Goal: Information Seeking & Learning: Learn about a topic

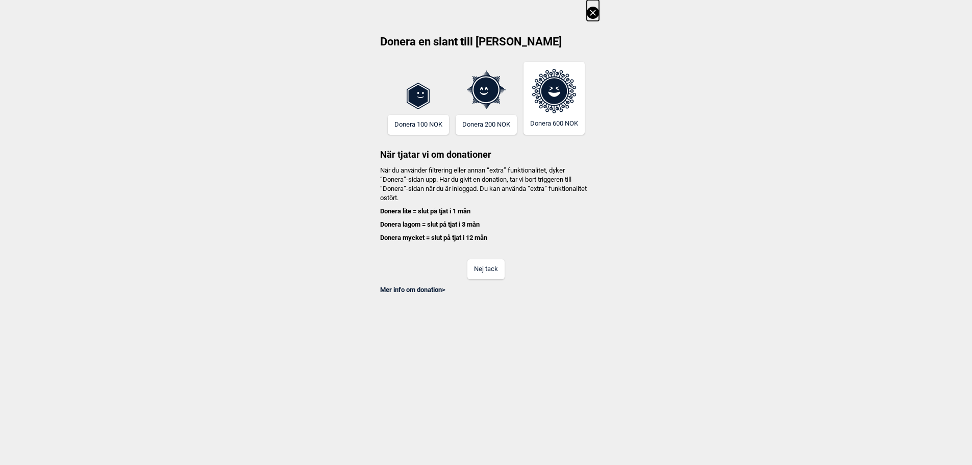
click at [495, 260] on button "Nej tack" at bounding box center [485, 269] width 37 height 20
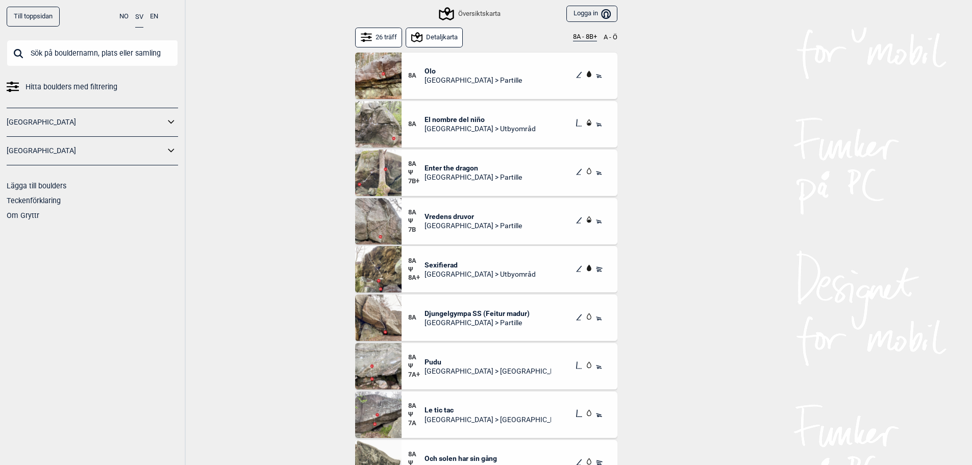
click at [136, 56] on input "text" at bounding box center [92, 53] width 171 height 27
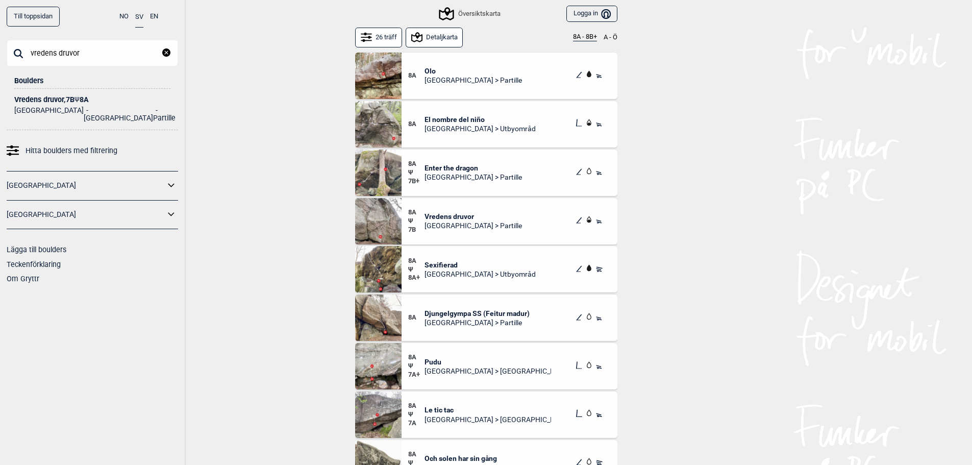
type input "vredens druvor"
click at [90, 101] on div "Vredens [STREET_ADDRESS]" at bounding box center [92, 100] width 156 height 8
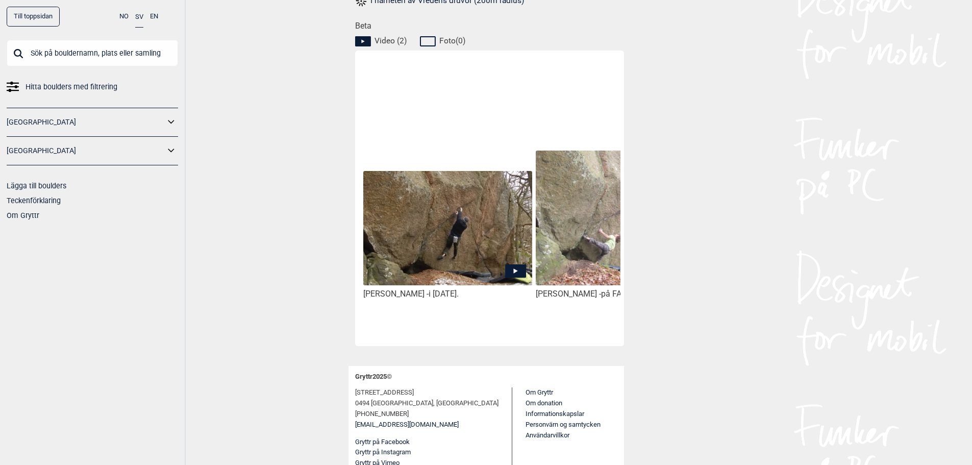
scroll to position [478, 0]
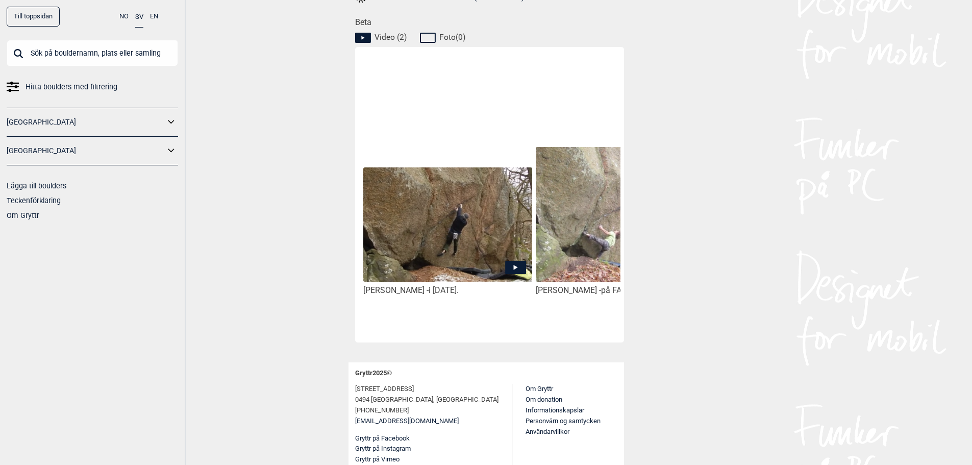
click at [430, 225] on img at bounding box center [447, 224] width 168 height 115
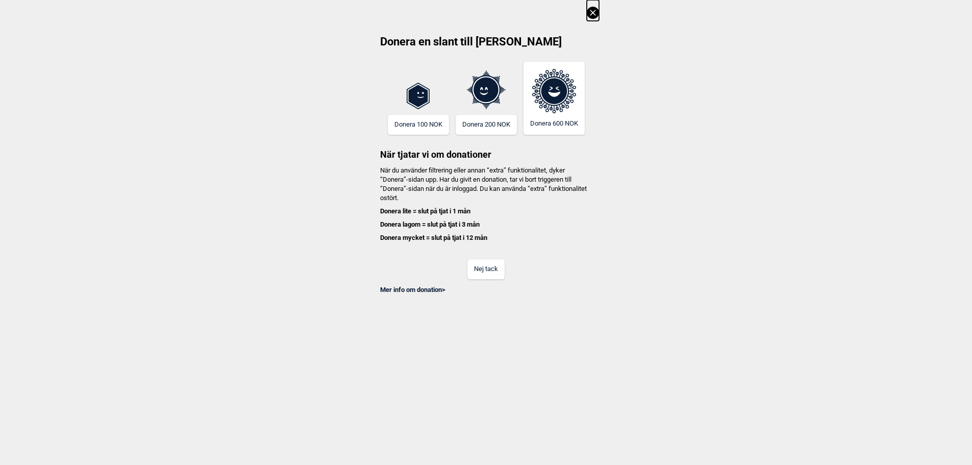
click at [492, 271] on button "Nej tack" at bounding box center [485, 269] width 37 height 20
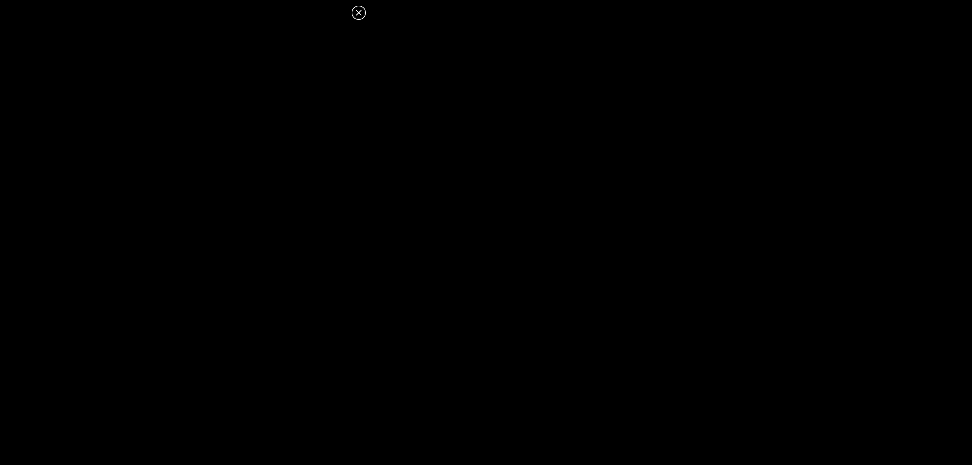
click at [357, 12] on icon at bounding box center [358, 13] width 12 height 12
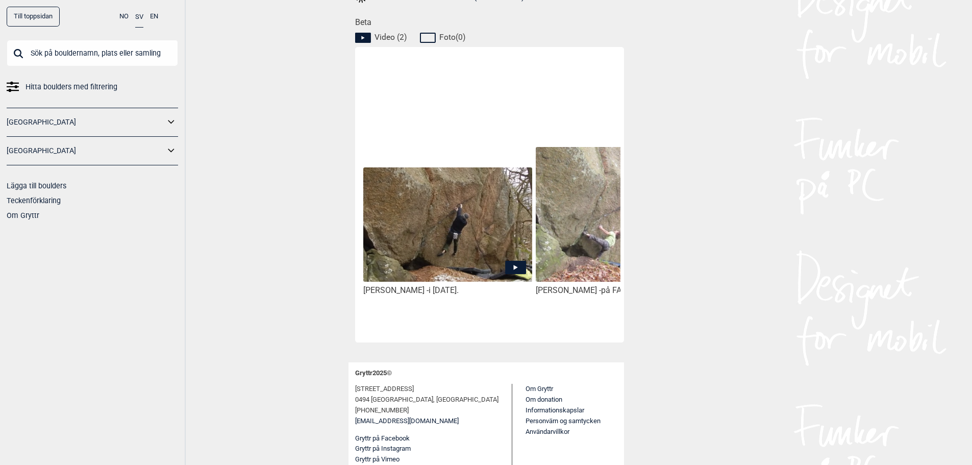
click at [453, 239] on img at bounding box center [447, 224] width 168 height 115
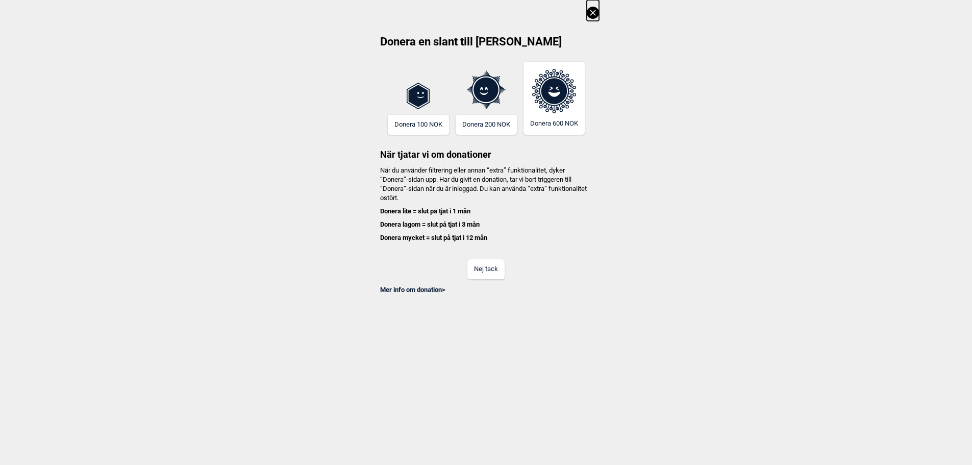
click at [501, 268] on button "Nej tack" at bounding box center [485, 269] width 37 height 20
click at [495, 275] on button "Nej tack" at bounding box center [485, 269] width 37 height 20
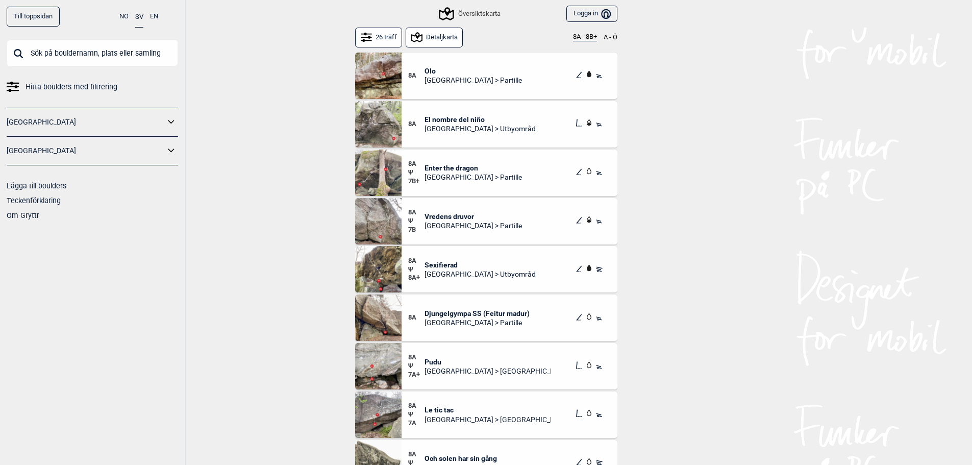
click at [72, 51] on input "text" at bounding box center [92, 53] width 171 height 27
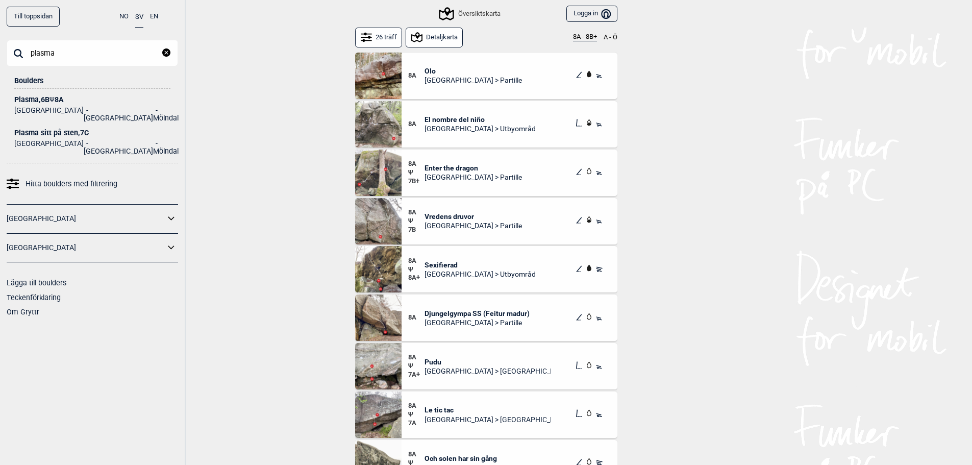
type input "plasma"
click at [153, 109] on li "Mölndal" at bounding box center [166, 114] width 26 height 15
click at [71, 104] on ul "Sverige Göteborg Mölndal" at bounding box center [92, 113] width 156 height 18
click at [55, 101] on span "Ψ" at bounding box center [51, 99] width 5 height 8
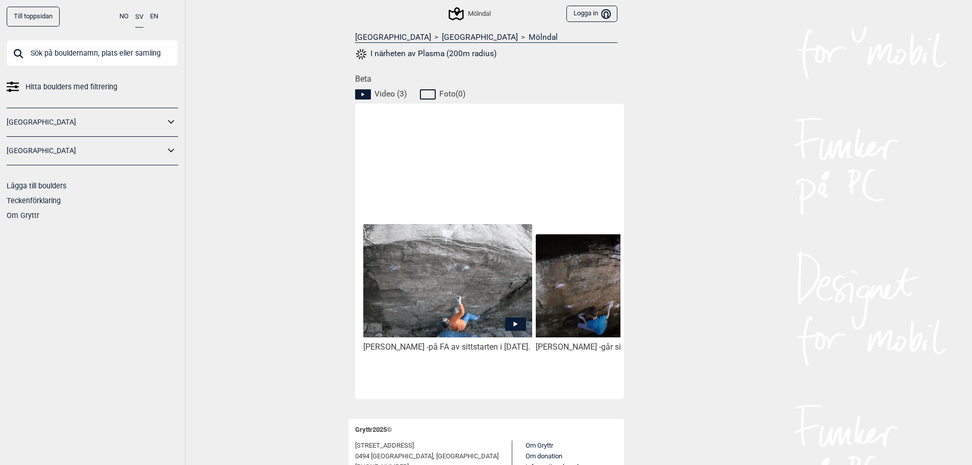
scroll to position [459, 0]
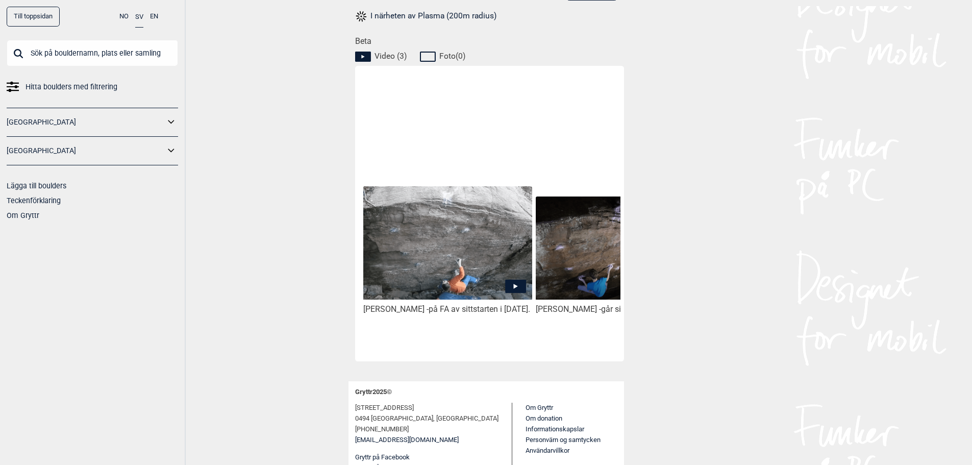
click at [416, 256] on img at bounding box center [447, 242] width 168 height 113
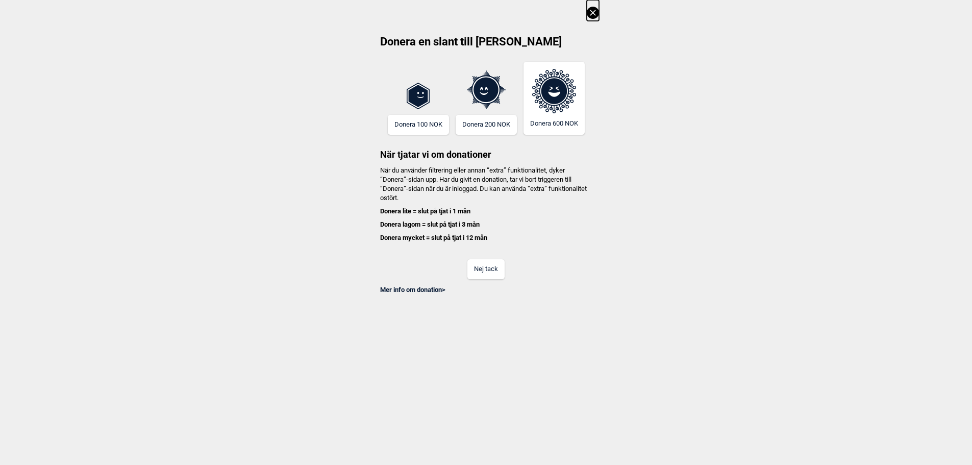
click at [493, 275] on button "Nej tack" at bounding box center [485, 269] width 37 height 20
click at [493, 272] on button "Nej tack" at bounding box center [485, 269] width 37 height 20
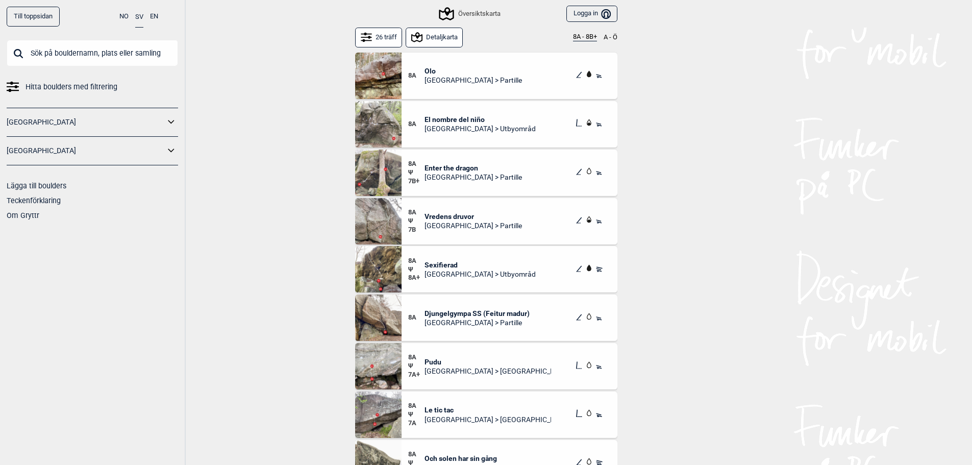
click at [120, 54] on input "text" at bounding box center [92, 53] width 171 height 27
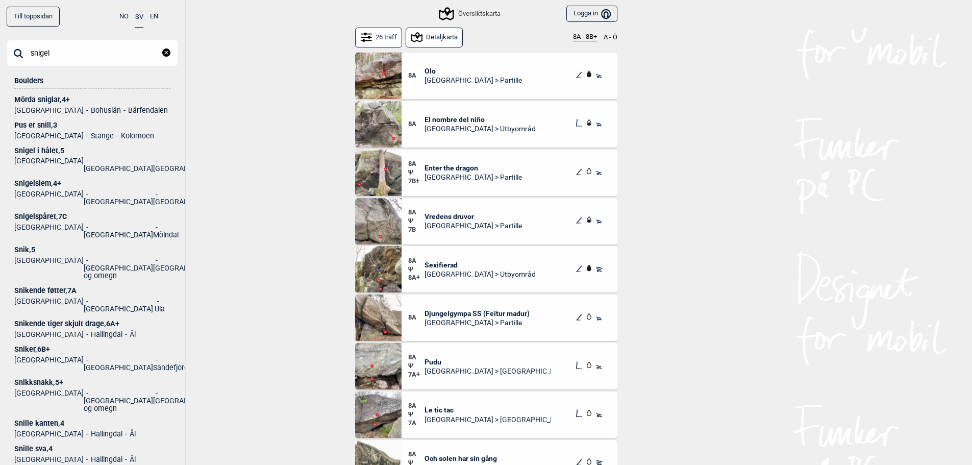
type input "snigel"
click at [57, 213] on div "Snigelspåret , 7C" at bounding box center [92, 217] width 156 height 8
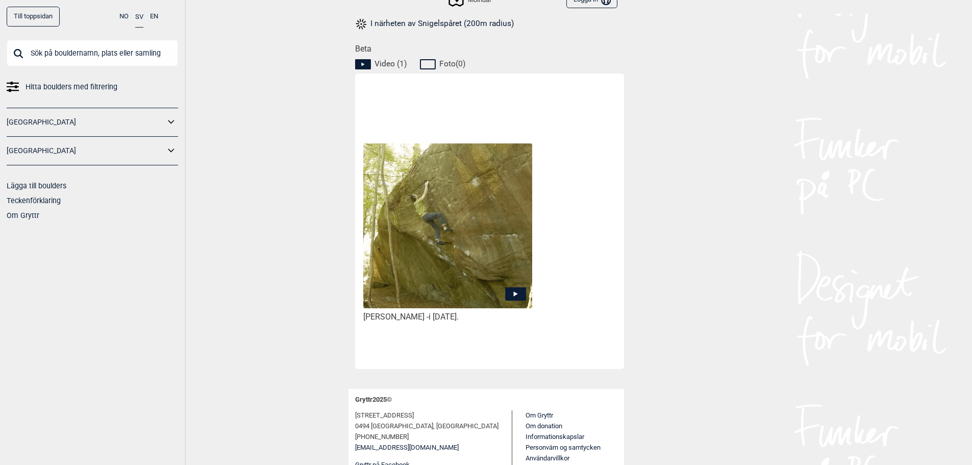
scroll to position [478, 0]
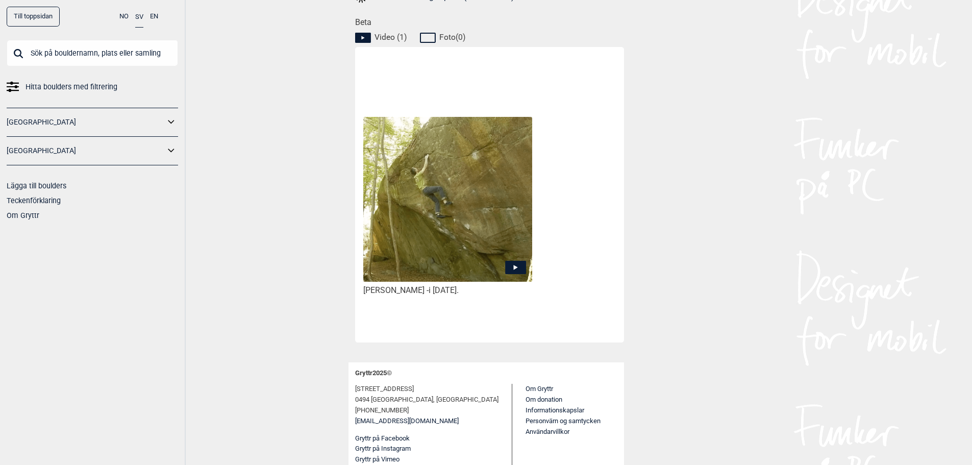
click at [452, 210] on img at bounding box center [447, 199] width 168 height 165
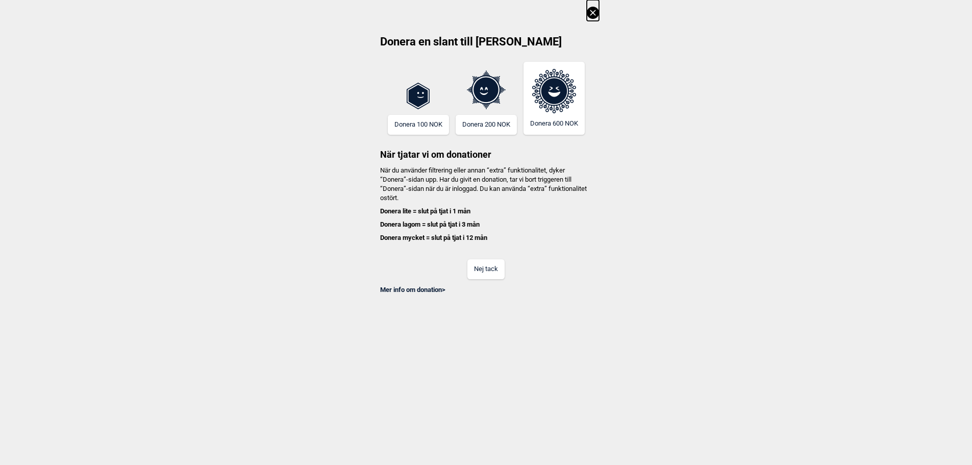
click at [491, 268] on button "Nej tack" at bounding box center [485, 269] width 37 height 20
click at [490, 272] on button "Nej tack" at bounding box center [485, 269] width 37 height 20
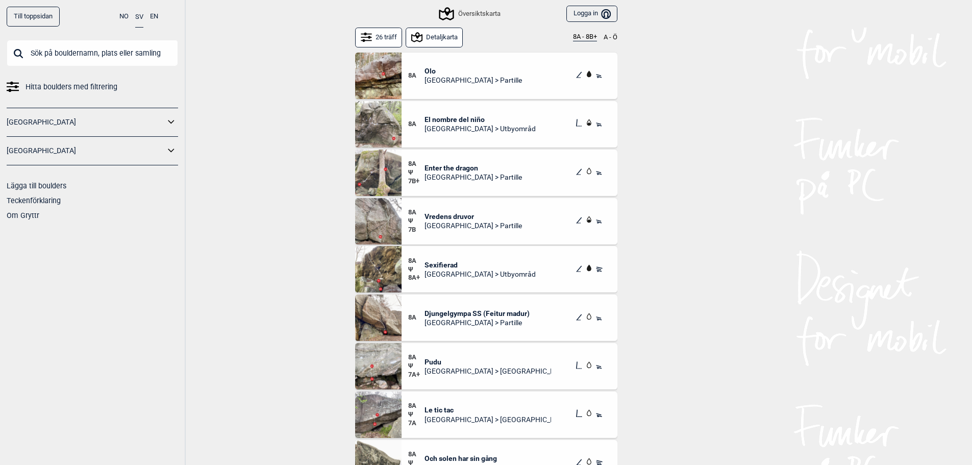
click at [117, 49] on input "text" at bounding box center [92, 53] width 171 height 27
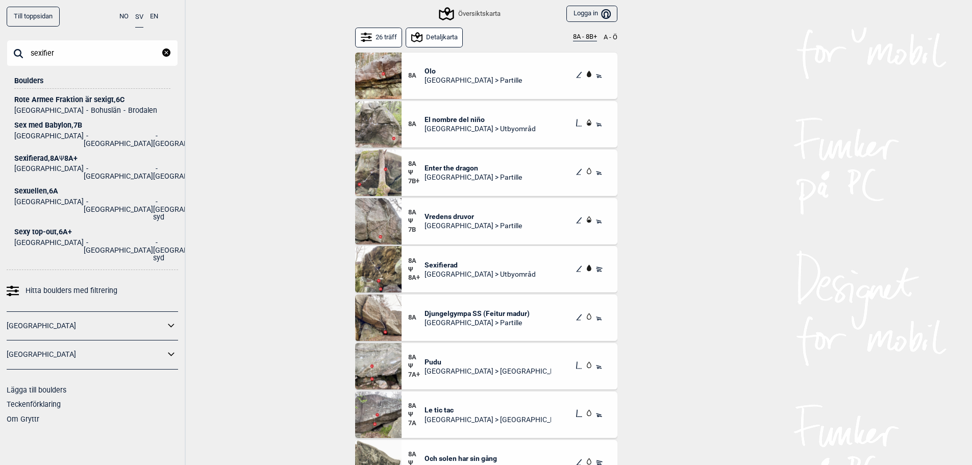
type input "sexifier"
drag, startPoint x: 55, startPoint y: 100, endPoint x: 249, endPoint y: 131, distance: 196.3
click at [249, 131] on div "Till toppsidan NO SV EN sexifier Lukk Boulders Rote Armee Fraktion är sexigt , …" at bounding box center [486, 232] width 972 height 465
click at [36, 155] on div "Sexifierad , 8A Ψ 8A+" at bounding box center [92, 159] width 156 height 8
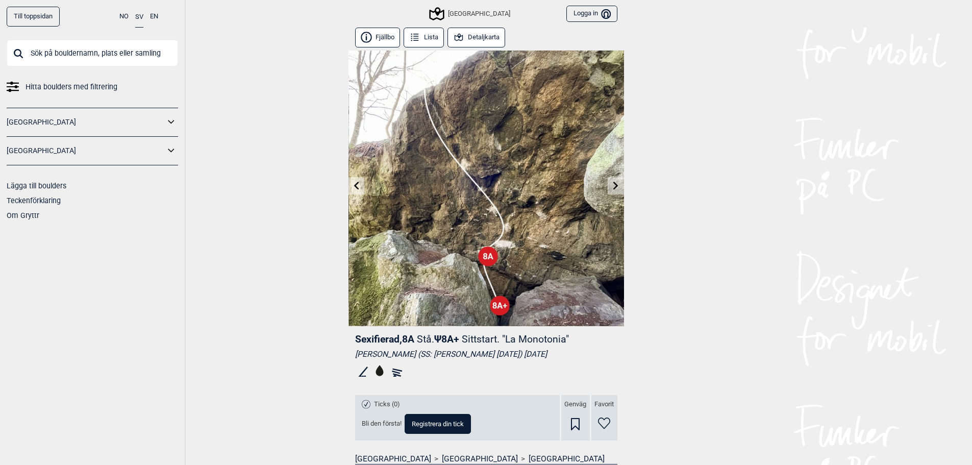
click at [122, 48] on input "text" at bounding box center [92, 53] width 171 height 27
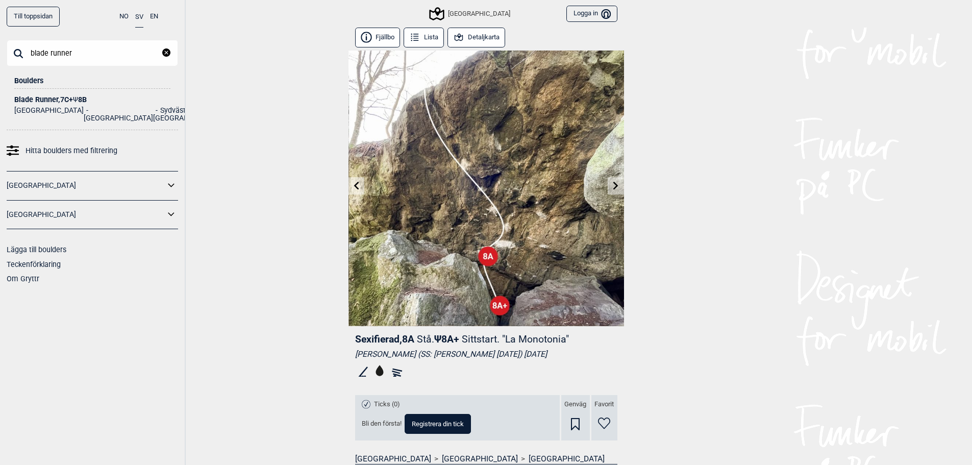
type input "blade runner"
click at [86, 96] on div "Blade Runner , 7C+ Ψ 8B" at bounding box center [92, 100] width 156 height 8
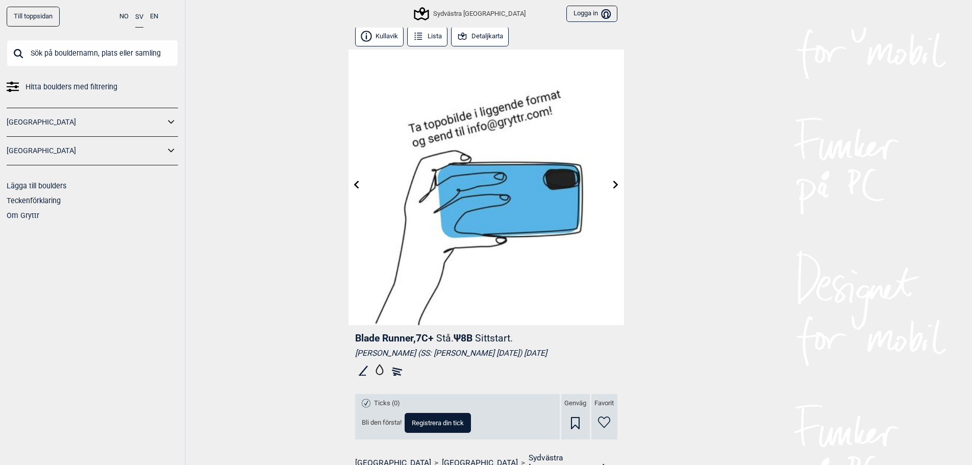
scroll to position [1, 0]
click at [618, 187] on icon at bounding box center [616, 185] width 8 height 8
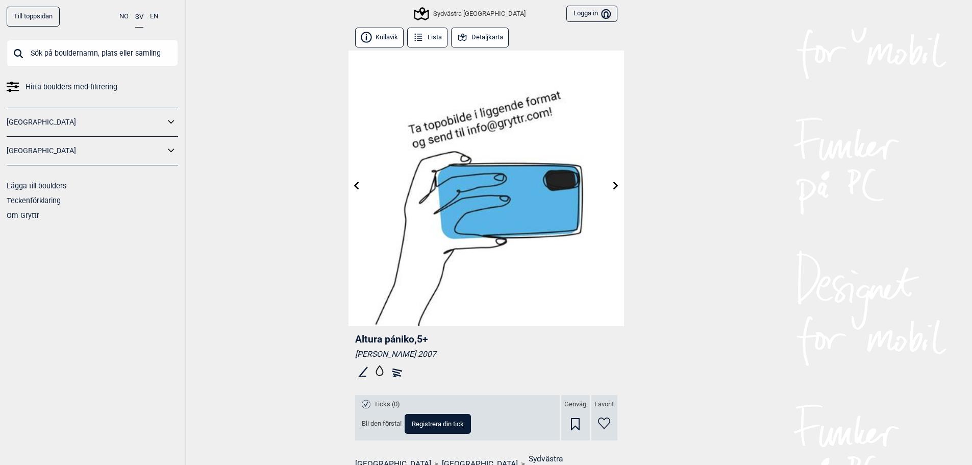
click at [618, 187] on icon at bounding box center [616, 185] width 8 height 8
